Goal: Transaction & Acquisition: Purchase product/service

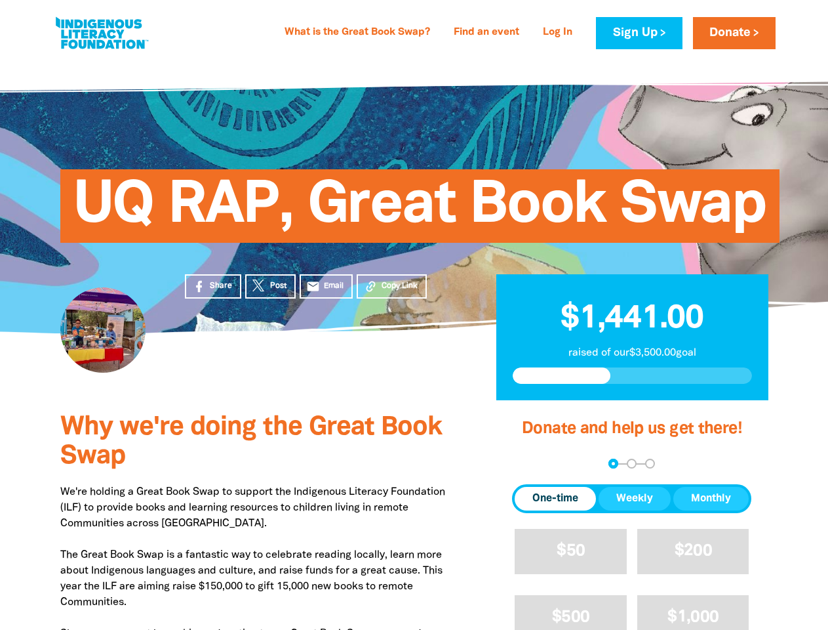
click at [414, 315] on div "UQ RAP, Great Book Swap" at bounding box center [414, 196] width 787 height 274
click at [392, 286] on span "Copy Link" at bounding box center [400, 286] width 36 height 12
click at [530, 464] on div "arrow_back Back Step 1 Step 2 Step 3" at bounding box center [631, 463] width 239 height 10
click at [613, 463] on div "Navigate to step 1 of 3 to enter your donation amount" at bounding box center [613, 463] width 3 height 3
click at [556, 498] on span "One-time" at bounding box center [556, 499] width 46 height 16
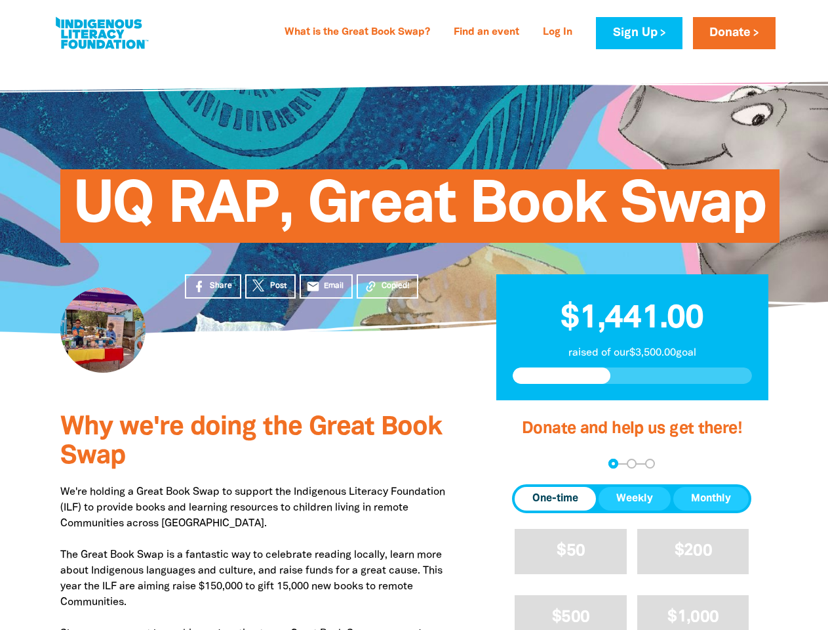
click at [635, 498] on span "Weekly" at bounding box center [635, 499] width 37 height 16
